Goal: Participate in discussion: Engage in conversation with other users on a specific topic

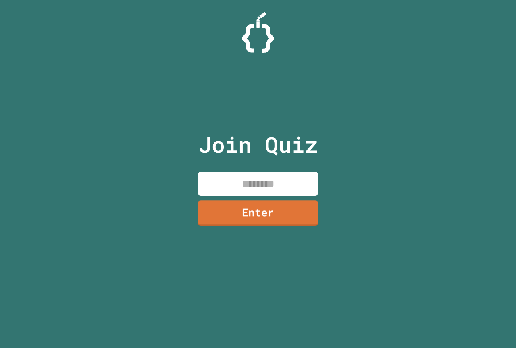
click at [231, 188] on input at bounding box center [257, 184] width 121 height 24
drag, startPoint x: 253, startPoint y: 193, endPoint x: 254, endPoint y: 200, distance: 7.0
click at [253, 199] on div "Join Quiz ******** Enter" at bounding box center [258, 173] width 136 height 307
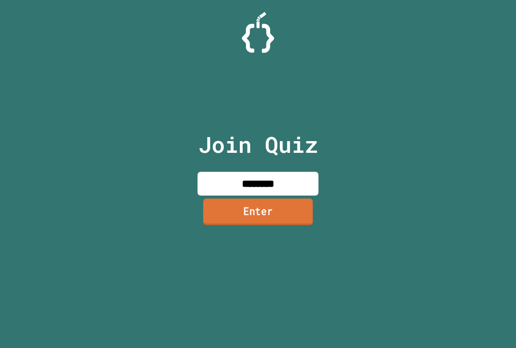
type input "********"
click at [255, 206] on link "Enter" at bounding box center [258, 211] width 110 height 27
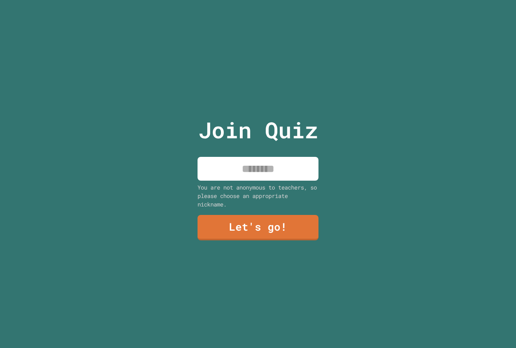
click at [259, 174] on input at bounding box center [257, 169] width 121 height 24
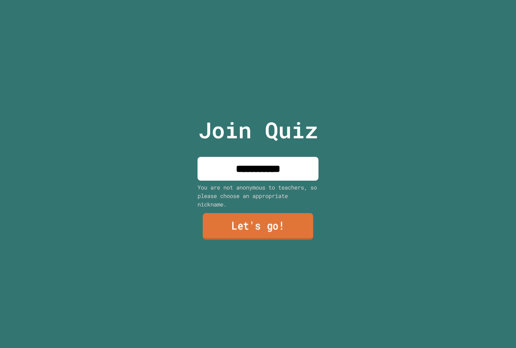
type input "**********"
click at [252, 218] on link "Let's go!" at bounding box center [258, 226] width 110 height 27
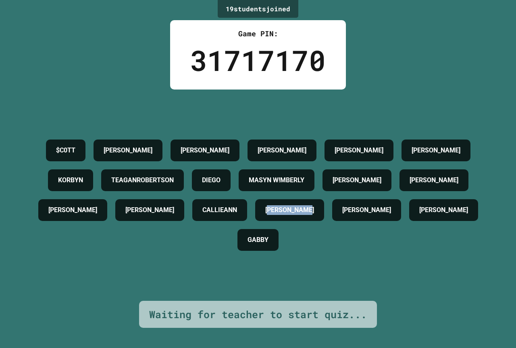
drag, startPoint x: 249, startPoint y: 241, endPoint x: 167, endPoint y: 247, distance: 82.8
click at [265, 215] on h4 "[PERSON_NAME]" at bounding box center [289, 210] width 49 height 10
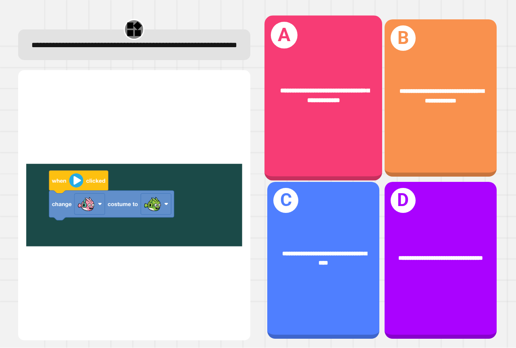
click at [323, 151] on div "**********" at bounding box center [323, 98] width 118 height 165
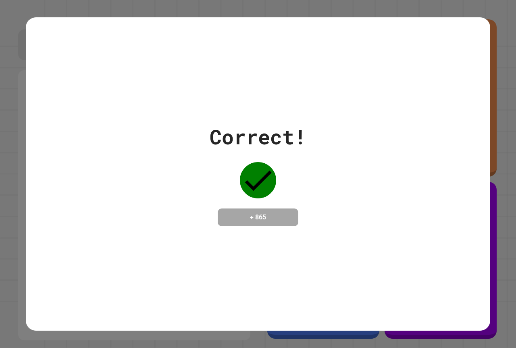
click at [255, 180] on icon at bounding box center [258, 180] width 36 height 36
click at [255, 181] on icon at bounding box center [258, 180] width 36 height 36
click at [147, 151] on div "Correct! + 865" at bounding box center [258, 174] width 464 height 104
click at [143, 148] on div "Correct! + 865" at bounding box center [258, 174] width 464 height 104
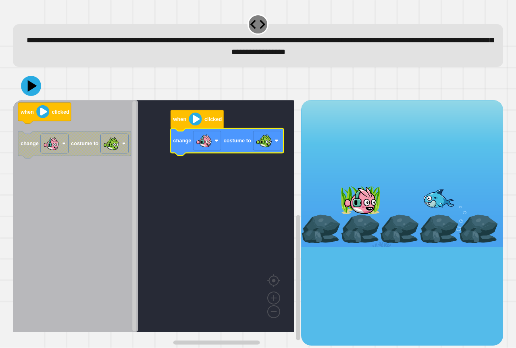
click at [30, 96] on button at bounding box center [31, 86] width 20 height 20
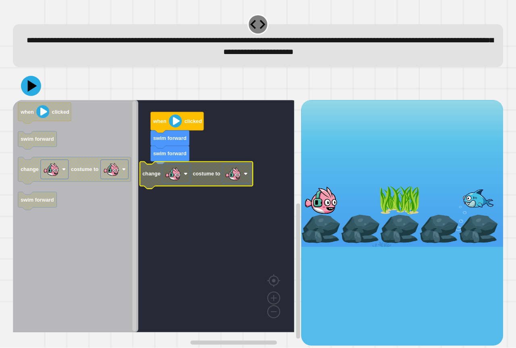
click at [237, 178] on image "Blockly Workspace" at bounding box center [233, 174] width 16 height 16
click at [197, 201] on rect "Blockly Workspace" at bounding box center [153, 216] width 281 height 232
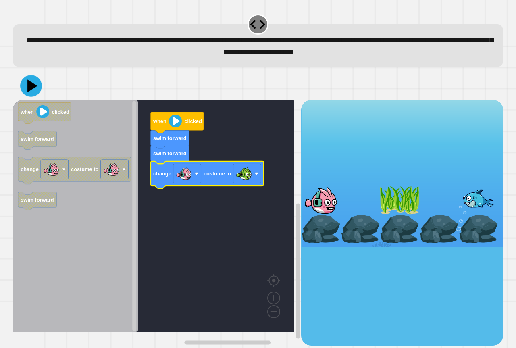
click at [19, 85] on div at bounding box center [258, 86] width 490 height 28
click at [28, 87] on icon at bounding box center [32, 85] width 10 height 13
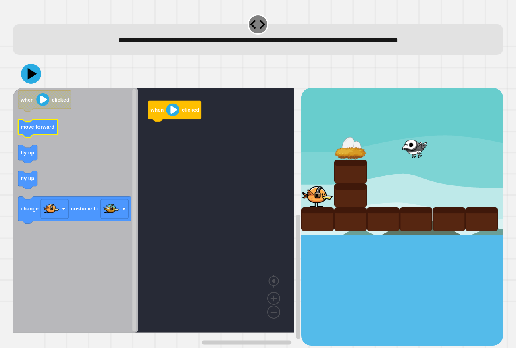
click at [38, 131] on icon "Blockly Workspace" at bounding box center [37, 128] width 39 height 18
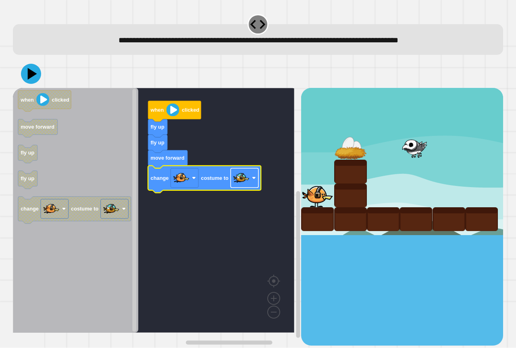
click at [236, 181] on image "Blockly Workspace" at bounding box center [241, 178] width 16 height 16
click at [28, 73] on icon at bounding box center [31, 74] width 20 height 20
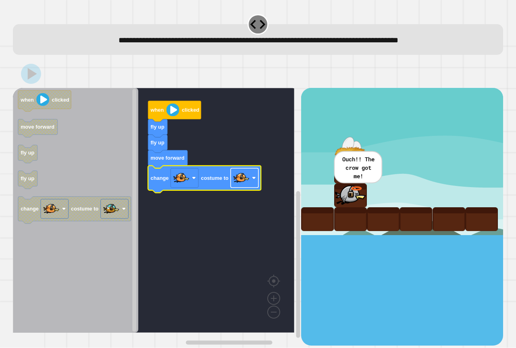
click at [242, 184] on image "Blockly Workspace" at bounding box center [241, 178] width 16 height 16
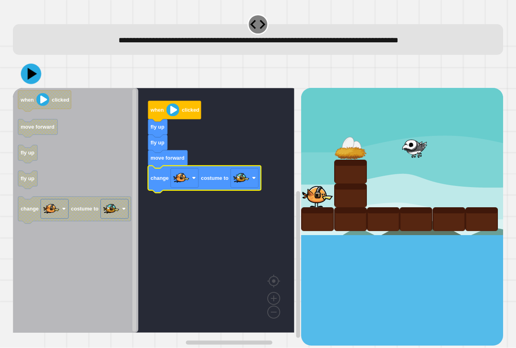
click at [32, 73] on icon at bounding box center [32, 74] width 9 height 12
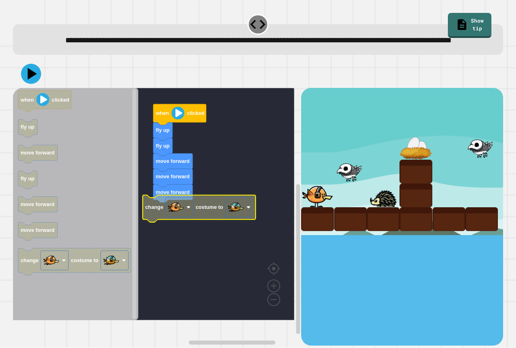
click at [202, 222] on icon "Blockly Workspace" at bounding box center [199, 208] width 113 height 27
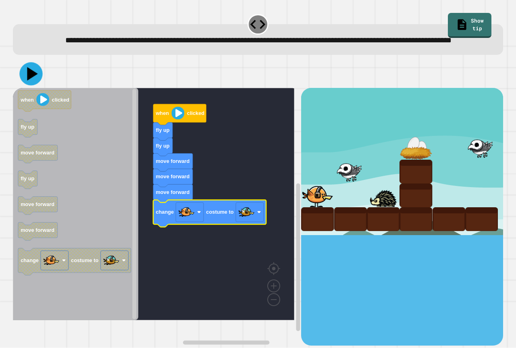
click at [32, 78] on button at bounding box center [30, 73] width 23 height 23
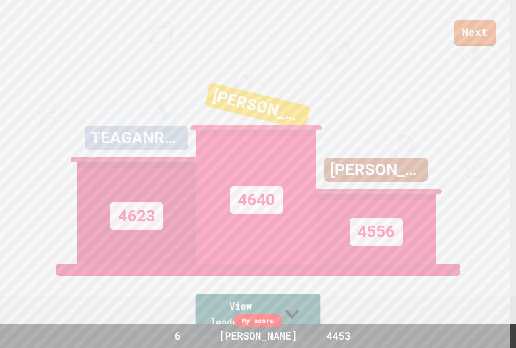
click at [296, 315] on link "View leaderboard" at bounding box center [257, 315] width 125 height 42
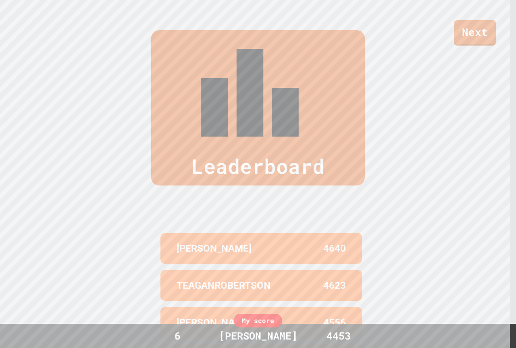
scroll to position [351, 0]
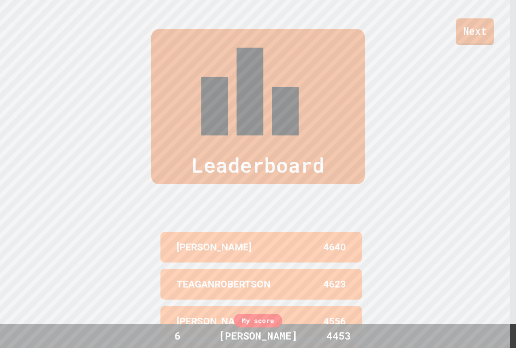
click at [466, 19] on link "Next" at bounding box center [475, 31] width 38 height 27
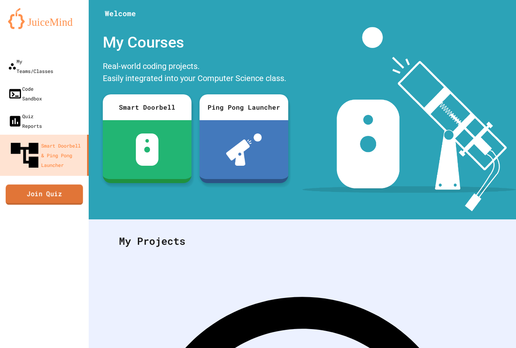
click at [61, 184] on link "Join Quiz" at bounding box center [44, 194] width 77 height 20
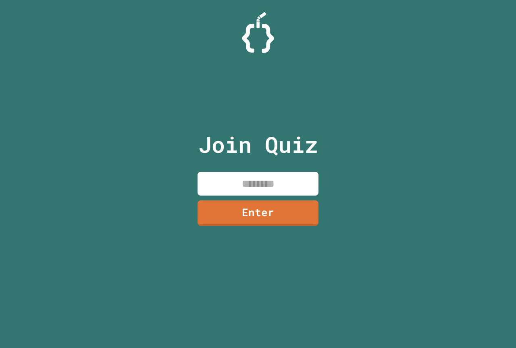
click at [205, 180] on input at bounding box center [257, 184] width 121 height 24
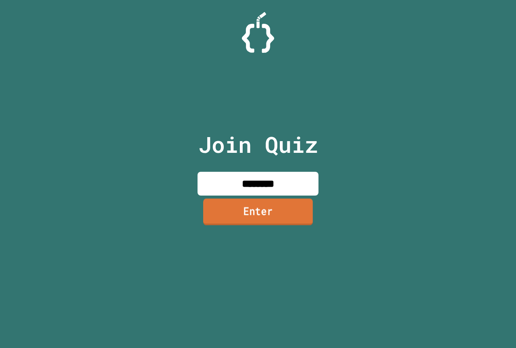
type input "********"
click at [237, 204] on link "Enter" at bounding box center [258, 211] width 110 height 27
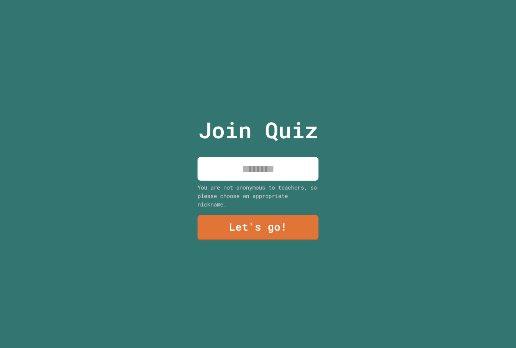
click at [268, 176] on input at bounding box center [257, 169] width 121 height 24
type input "**********"
click at [313, 230] on div "**********" at bounding box center [258, 174] width 136 height 348
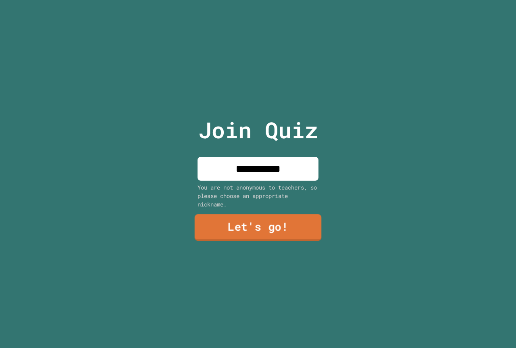
click at [306, 225] on link "Let's go!" at bounding box center [258, 227] width 127 height 27
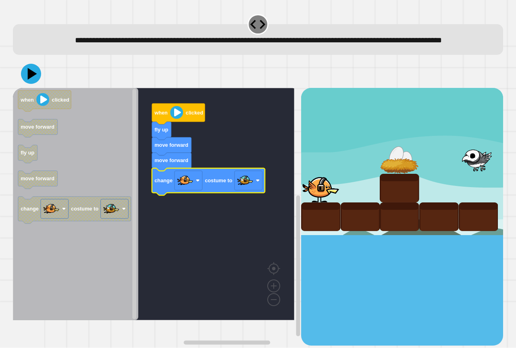
click at [35, 84] on icon at bounding box center [31, 74] width 20 height 20
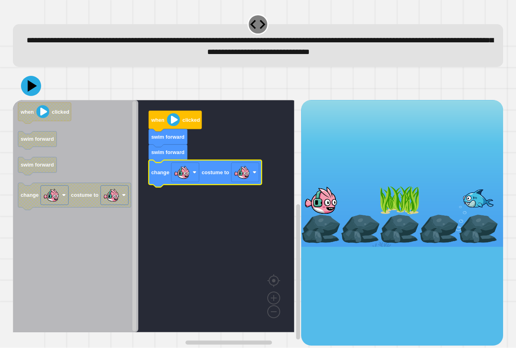
click at [228, 178] on icon "Blockly Workspace" at bounding box center [205, 173] width 113 height 27
click at [235, 176] on image "Blockly Workspace" at bounding box center [242, 172] width 16 height 16
click at [38, 87] on icon at bounding box center [31, 86] width 24 height 24
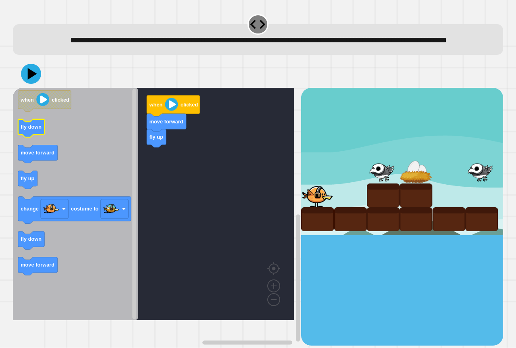
click at [38, 137] on icon "Blockly Workspace" at bounding box center [31, 128] width 27 height 18
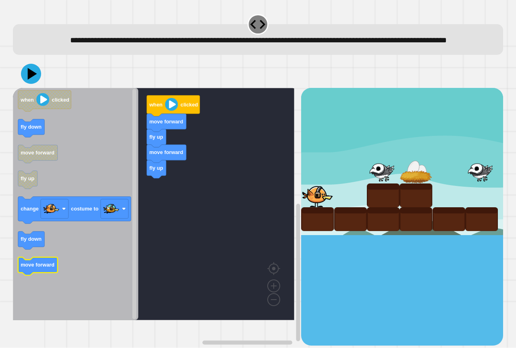
click at [45, 268] on text "move forward" at bounding box center [38, 265] width 34 height 6
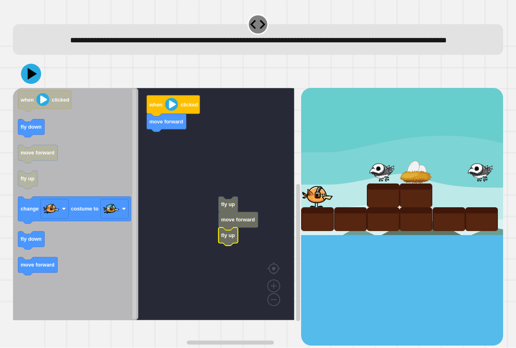
click at [229, 238] on text "fly up" at bounding box center [228, 235] width 14 height 6
click at [198, 205] on rect "Blockly Workspace" at bounding box center [153, 204] width 281 height 232
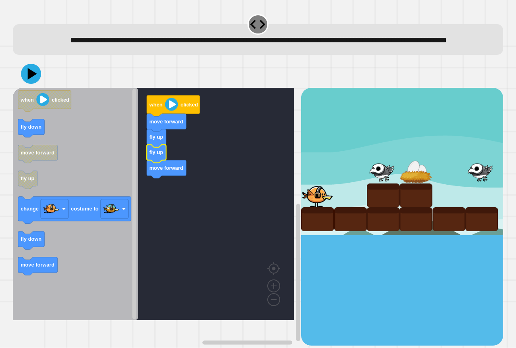
click at [189, 175] on rect "Blockly Workspace" at bounding box center [153, 204] width 281 height 232
click at [34, 275] on g "when clicked fly down move forward fly up change costume to fly down move forwa…" at bounding box center [74, 183] width 113 height 184
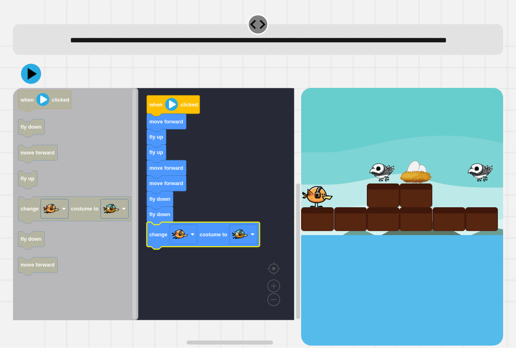
click at [38, 84] on icon at bounding box center [31, 74] width 20 height 20
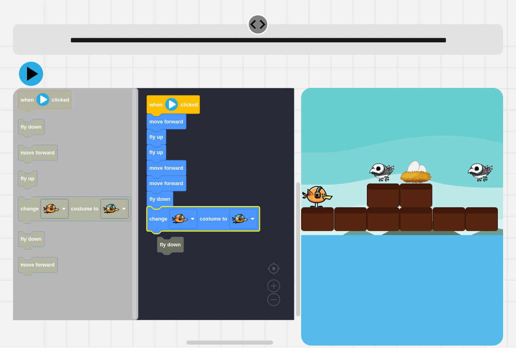
click at [32, 81] on icon at bounding box center [32, 74] width 11 height 14
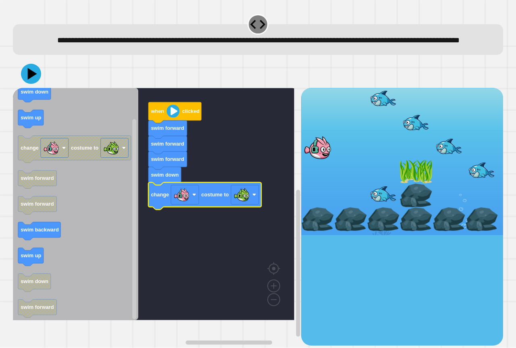
click at [38, 84] on icon at bounding box center [31, 74] width 20 height 20
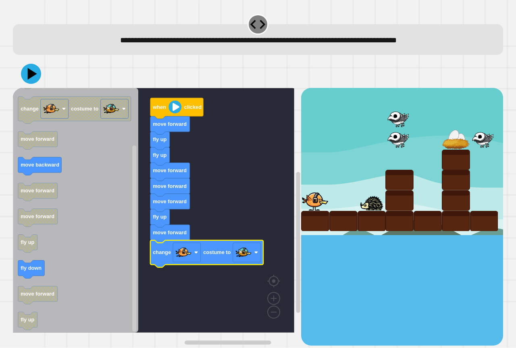
click at [28, 78] on icon at bounding box center [32, 74] width 9 height 12
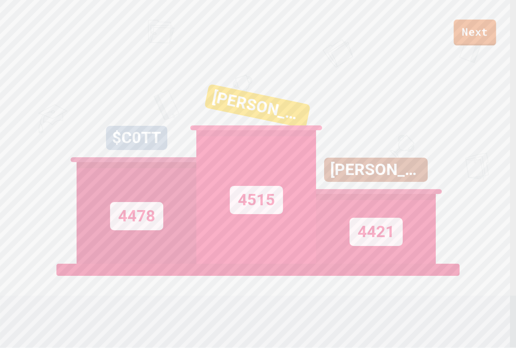
click at [475, 25] on link "Next" at bounding box center [474, 33] width 42 height 26
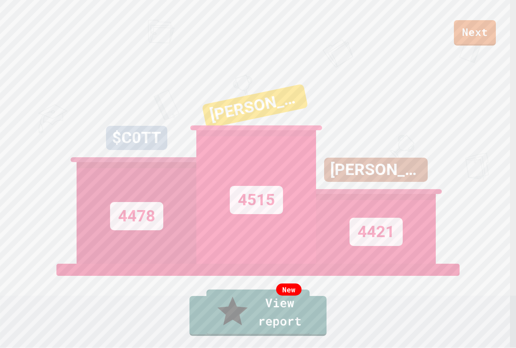
drag, startPoint x: 366, startPoint y: 59, endPoint x: 346, endPoint y: 89, distance: 36.3
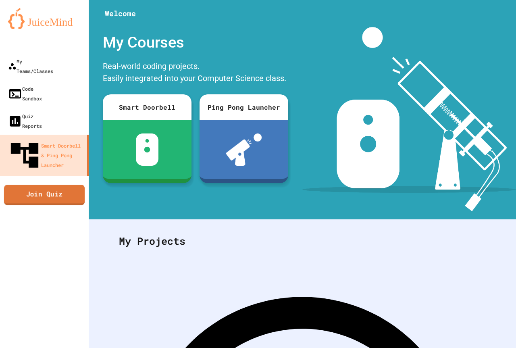
click at [67, 184] on link "Join Quiz" at bounding box center [44, 194] width 81 height 20
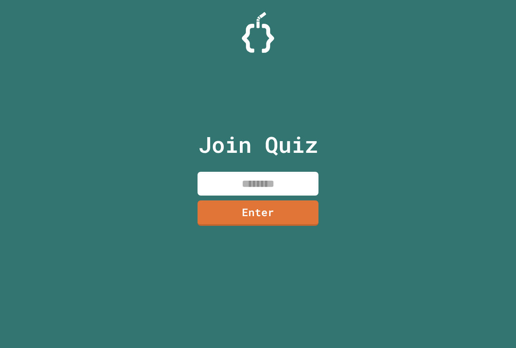
click at [233, 182] on input at bounding box center [257, 184] width 121 height 24
type input "********"
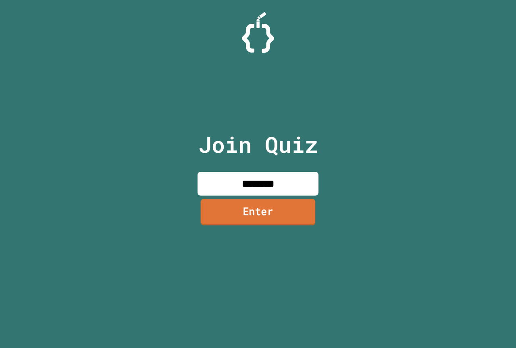
click at [277, 212] on link "Enter" at bounding box center [258, 212] width 115 height 27
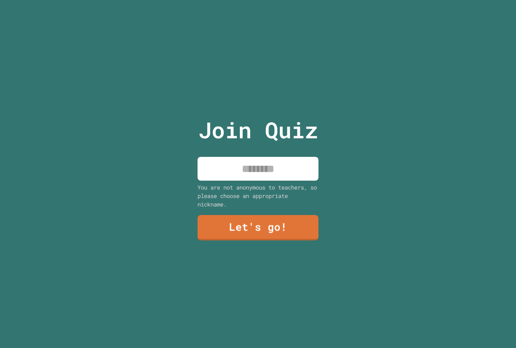
click at [255, 147] on div "Join Quiz You are not anonymous to teachers, so please choose an appropriate ni…" at bounding box center [258, 174] width 136 height 348
click at [259, 163] on input at bounding box center [257, 169] width 121 height 24
type input "**********"
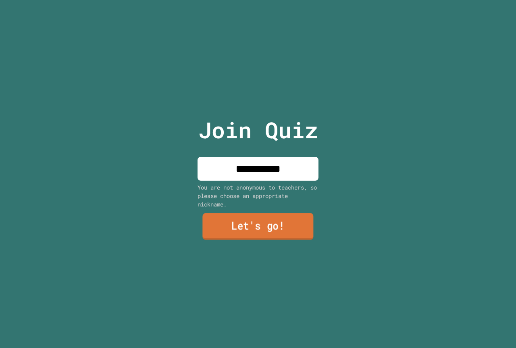
click at [284, 226] on link "Let's go!" at bounding box center [257, 226] width 111 height 27
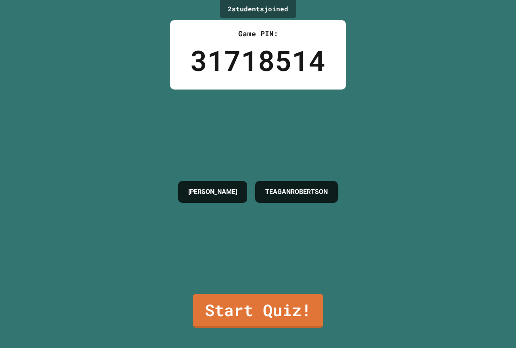
click at [247, 311] on link "Start Quiz!" at bounding box center [258, 311] width 131 height 34
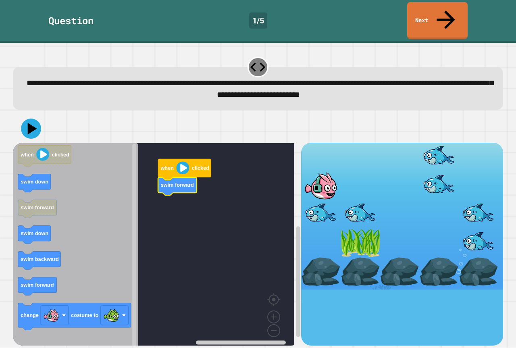
click at [267, 179] on rect "Blockly Workspace" at bounding box center [153, 247] width 281 height 208
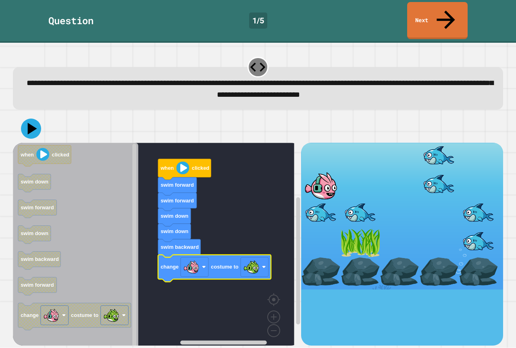
click at [46, 114] on div at bounding box center [258, 128] width 490 height 28
click at [33, 122] on icon at bounding box center [32, 129] width 10 height 14
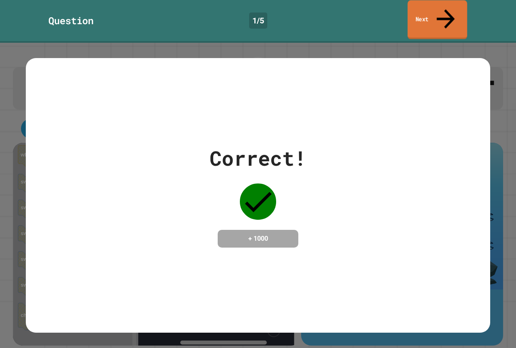
click at [429, 16] on link "Next" at bounding box center [437, 19] width 60 height 39
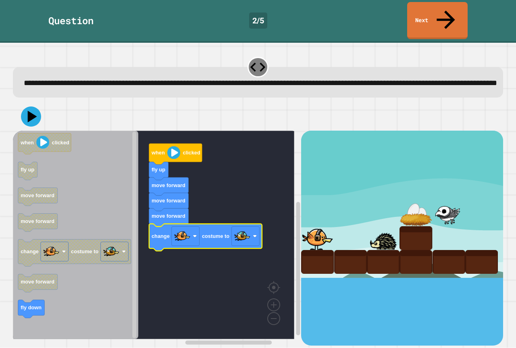
click at [44, 118] on div at bounding box center [258, 116] width 490 height 28
click at [27, 114] on icon at bounding box center [30, 116] width 23 height 23
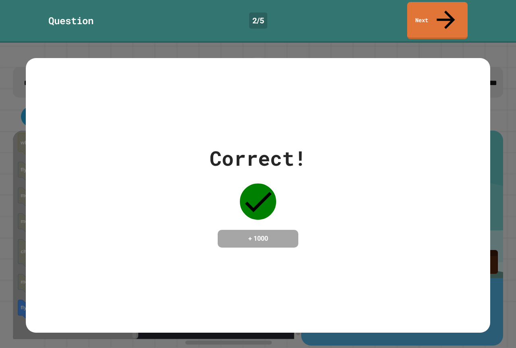
click at [441, 14] on link "Next" at bounding box center [437, 20] width 60 height 37
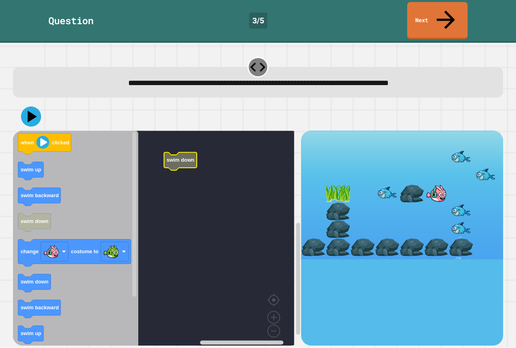
click at [176, 157] on text "swim down" at bounding box center [180, 160] width 28 height 6
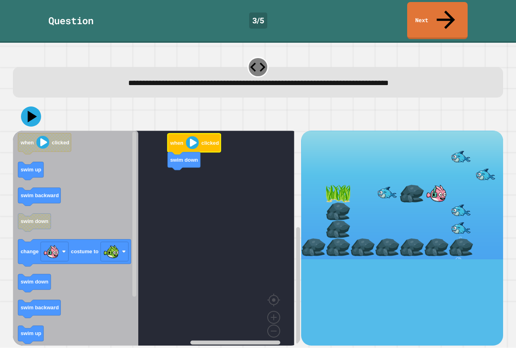
click at [213, 172] on rect "Blockly Workspace" at bounding box center [153, 241] width 281 height 221
click at [29, 167] on text "swim up" at bounding box center [31, 170] width 21 height 6
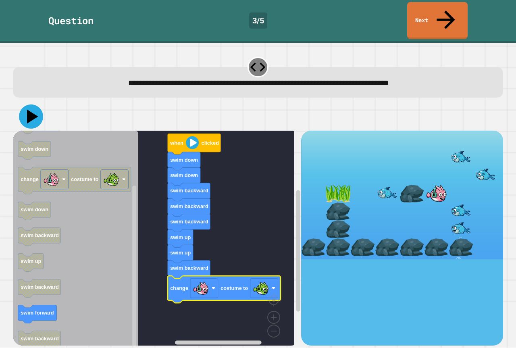
click at [39, 104] on icon at bounding box center [31, 116] width 24 height 24
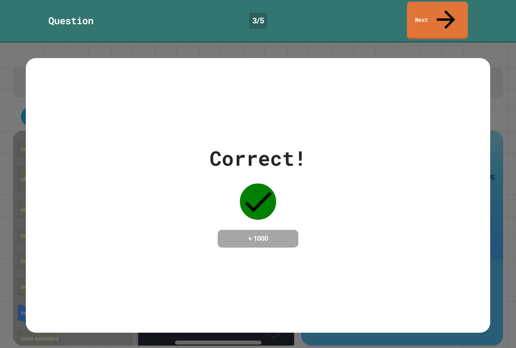
click at [435, 9] on link "Next" at bounding box center [436, 20] width 61 height 37
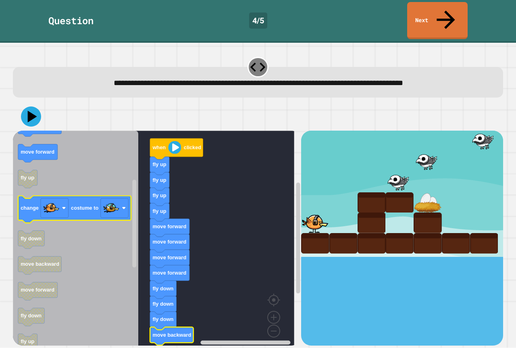
click at [93, 204] on icon "when clicked fly down fly up move forward move backward move forward fly up cha…" at bounding box center [75, 241] width 125 height 221
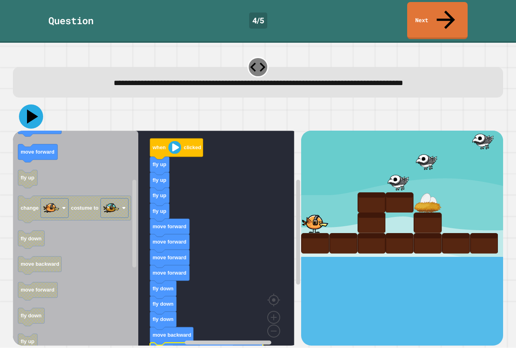
click at [31, 110] on icon at bounding box center [32, 117] width 11 height 14
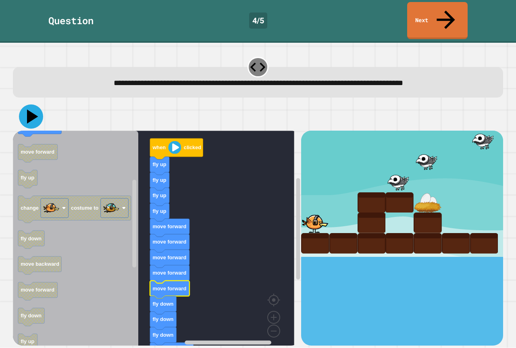
click at [28, 105] on icon at bounding box center [31, 116] width 24 height 24
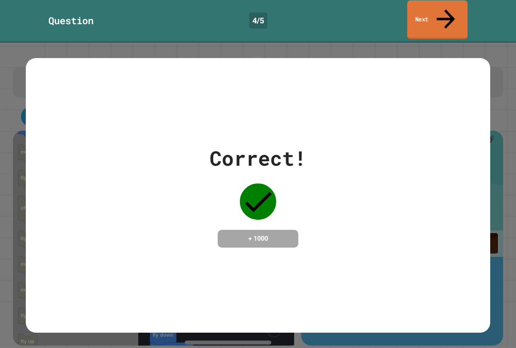
click at [421, 16] on link "Next" at bounding box center [437, 19] width 60 height 39
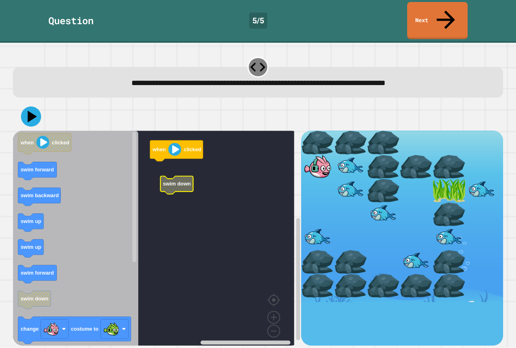
click at [176, 174] on rect "Blockly Workspace" at bounding box center [153, 241] width 281 height 221
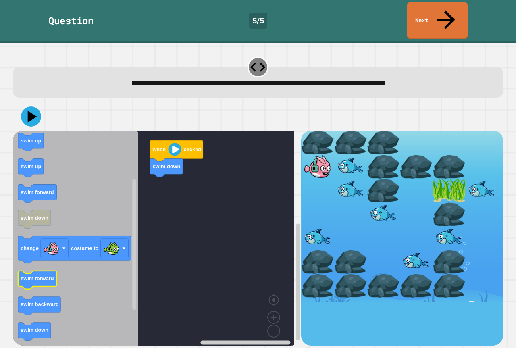
click at [39, 271] on icon "Blockly Workspace" at bounding box center [37, 280] width 39 height 18
click at [39, 319] on icon "Blockly Workspace" at bounding box center [75, 241] width 125 height 221
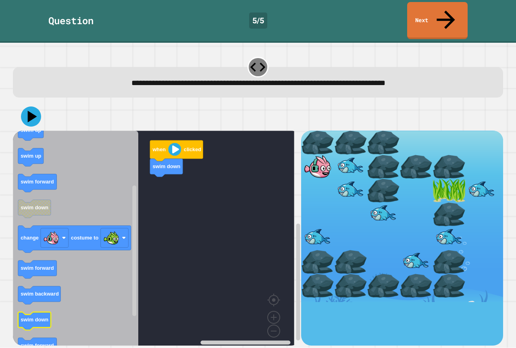
click at [45, 313] on icon "Blockly Workspace" at bounding box center [75, 241] width 125 height 221
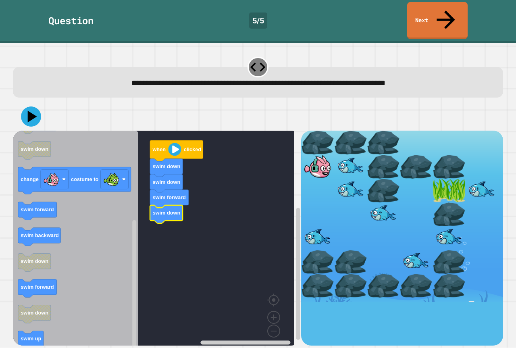
click at [48, 203] on icon "Blockly Workspace" at bounding box center [75, 241] width 125 height 221
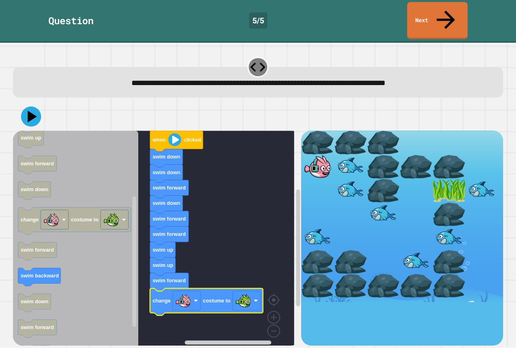
click at [26, 106] on icon at bounding box center [31, 116] width 20 height 20
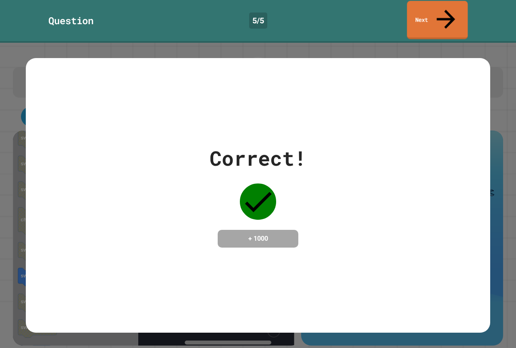
click at [433, 12] on link "Next" at bounding box center [437, 20] width 61 height 38
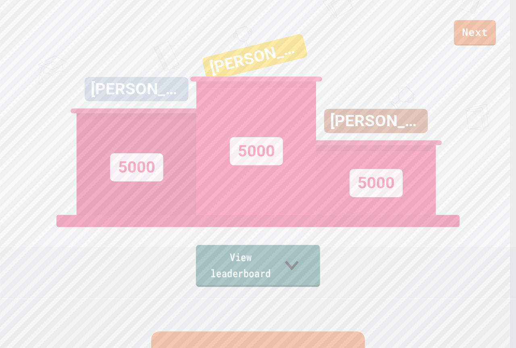
scroll to position [29, 0]
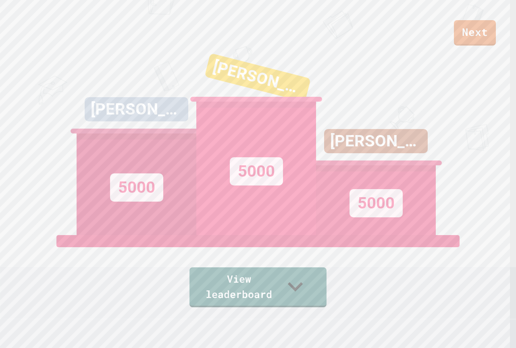
click at [126, 145] on div "5000" at bounding box center [137, 184] width 120 height 102
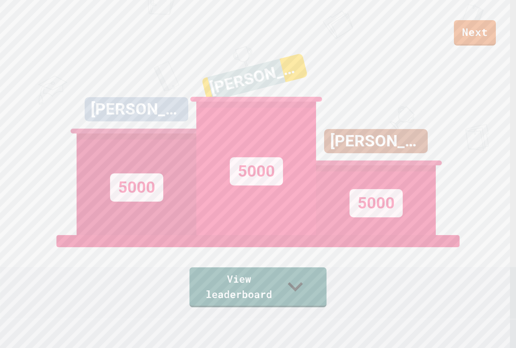
drag, startPoint x: 204, startPoint y: 85, endPoint x: 298, endPoint y: 99, distance: 95.6
click at [297, 99] on div "[PERSON_NAME]" at bounding box center [255, 83] width 125 height 64
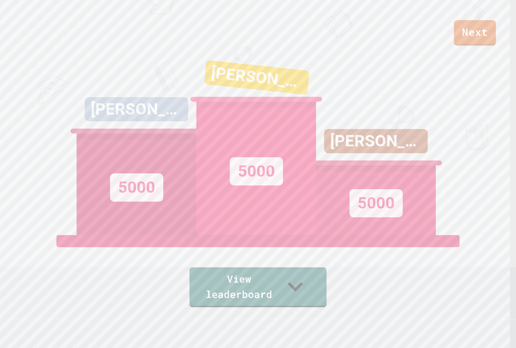
click at [201, 114] on div "5000" at bounding box center [256, 168] width 120 height 133
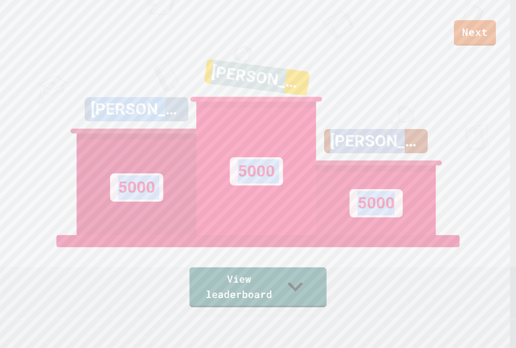
drag, startPoint x: 184, startPoint y: 89, endPoint x: 461, endPoint y: 225, distance: 308.9
click at [461, 225] on div "Next [PERSON_NAME] 5000 [PERSON_NAME] 5000 [PERSON_NAME] 5000 View leaderboard" at bounding box center [258, 145] width 516 height 348
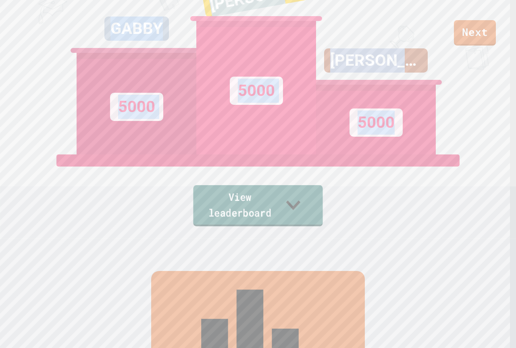
scroll to position [0, 0]
